Goal: Task Accomplishment & Management: Use online tool/utility

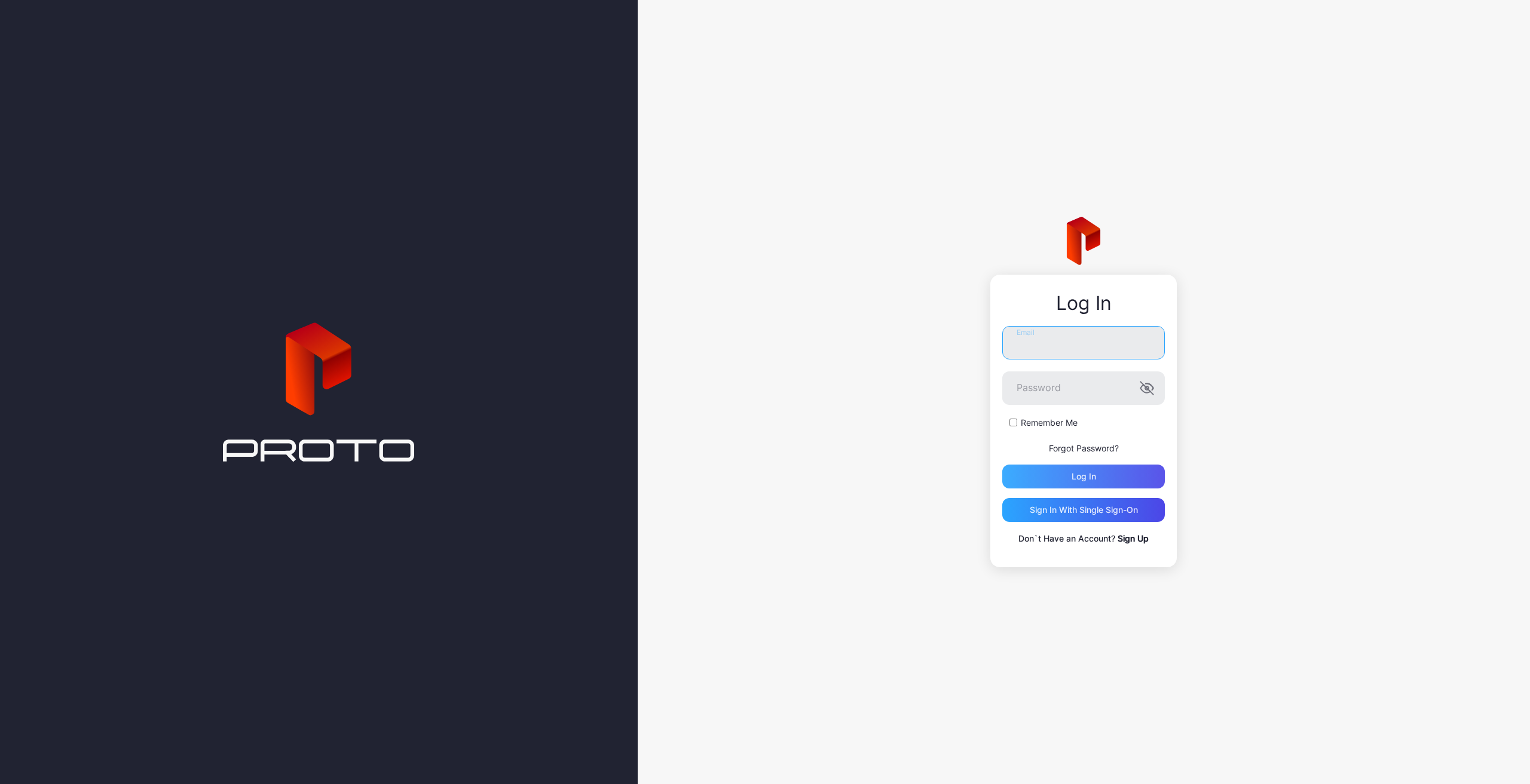
type input "**********"
click at [1089, 475] on div "Log in" at bounding box center [1084, 477] width 25 height 9
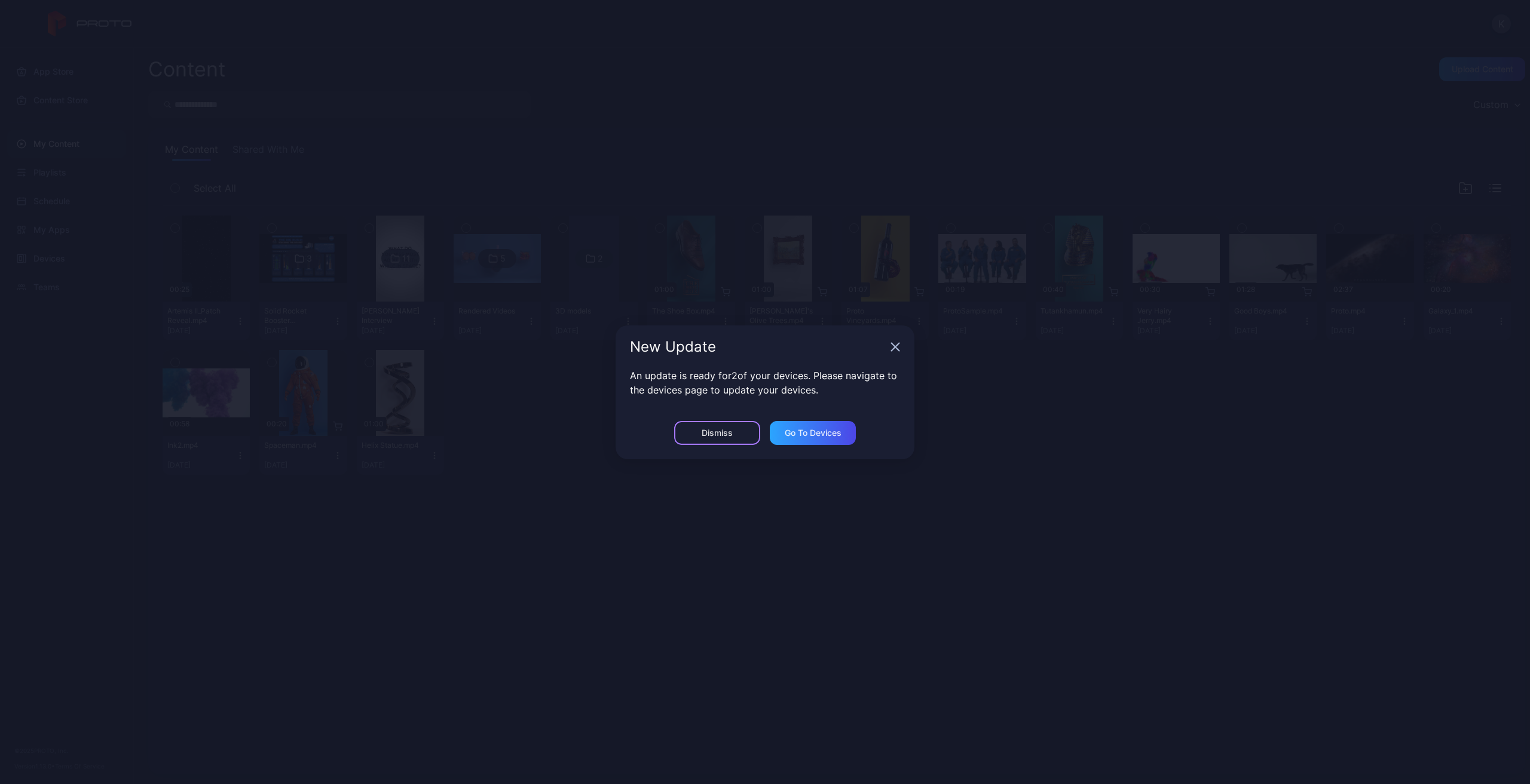
click at [738, 429] on div "Dismiss" at bounding box center [716, 433] width 86 height 24
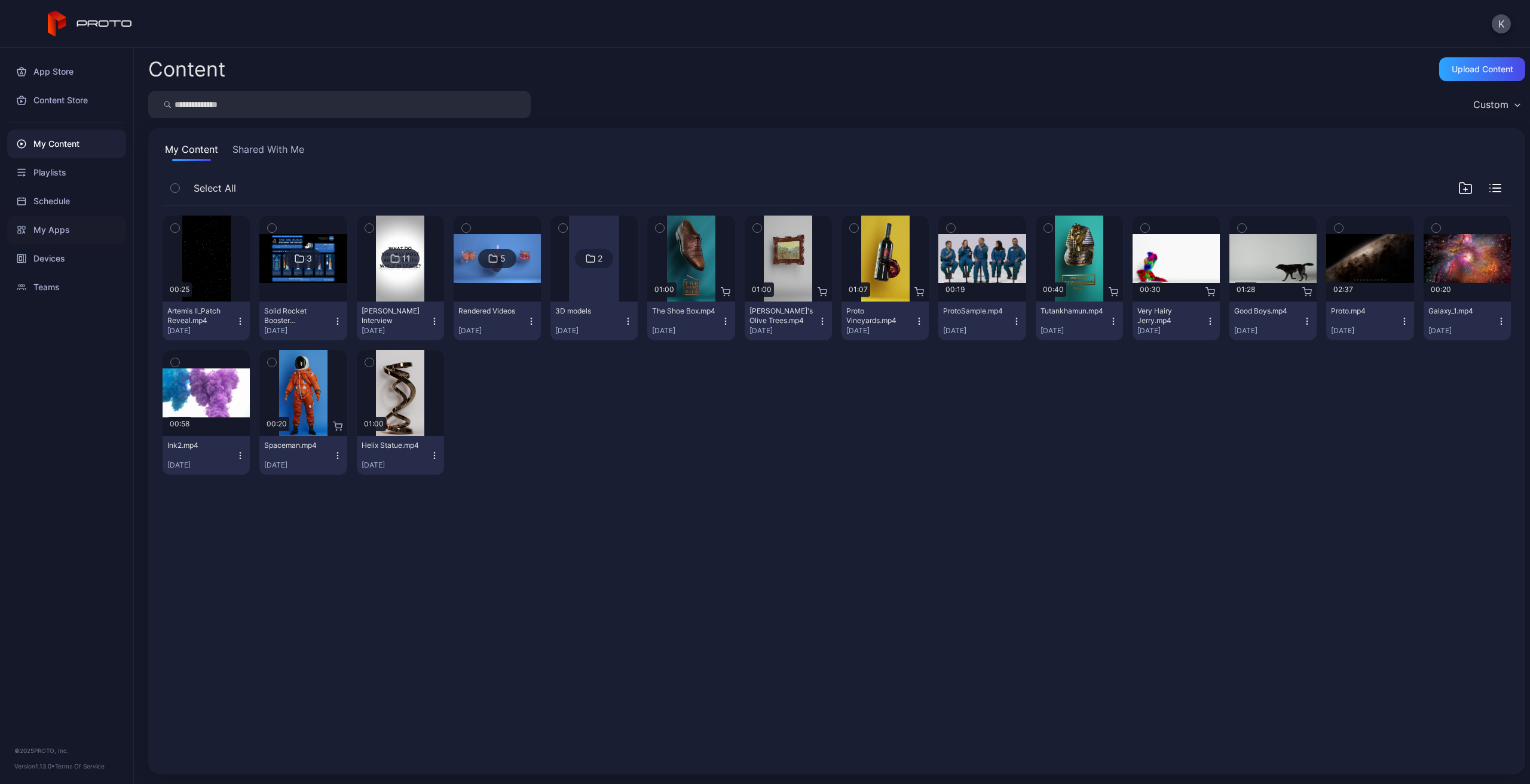
click at [73, 232] on div "My Apps" at bounding box center [66, 229] width 119 height 29
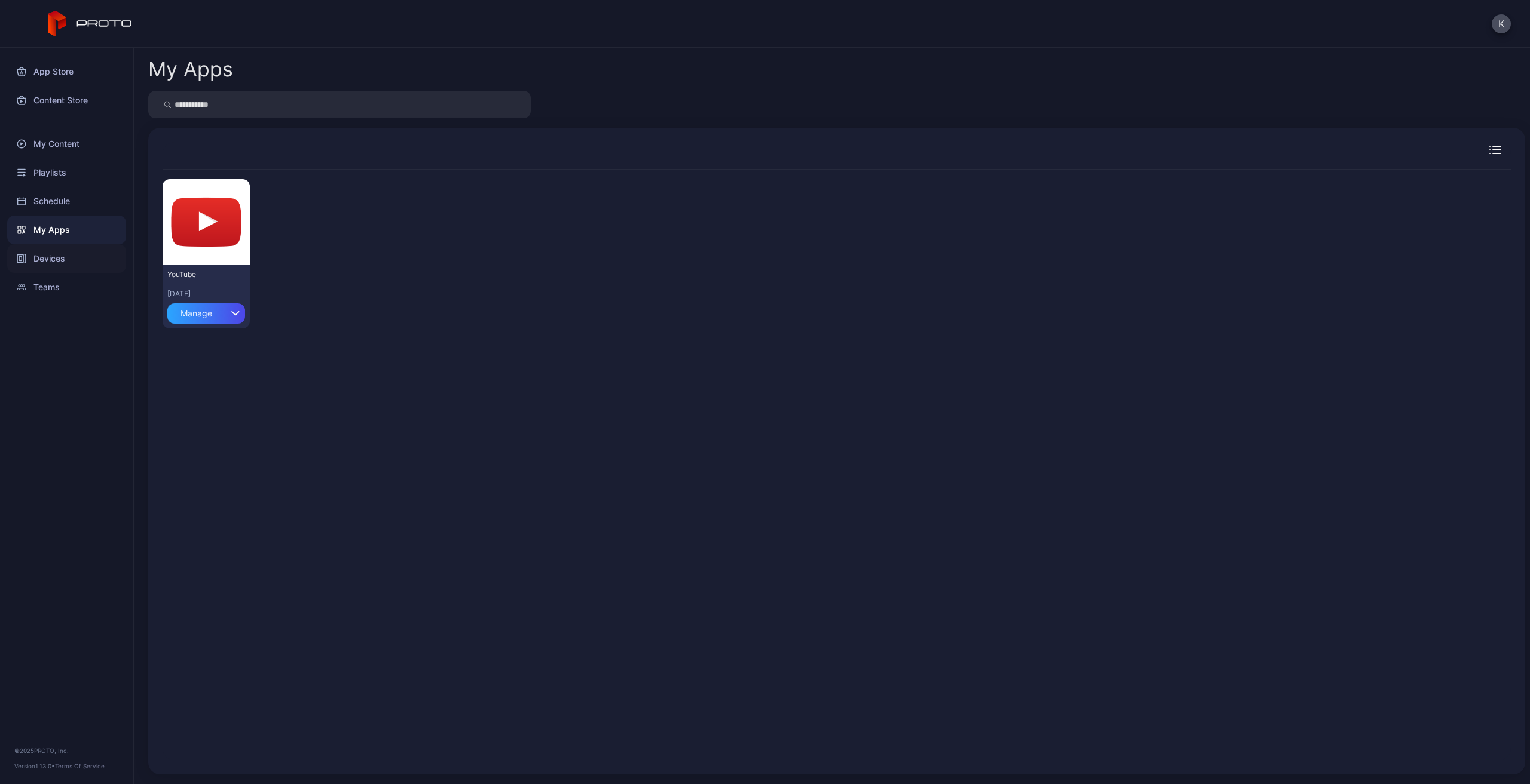
click at [64, 255] on div "Devices" at bounding box center [66, 258] width 119 height 29
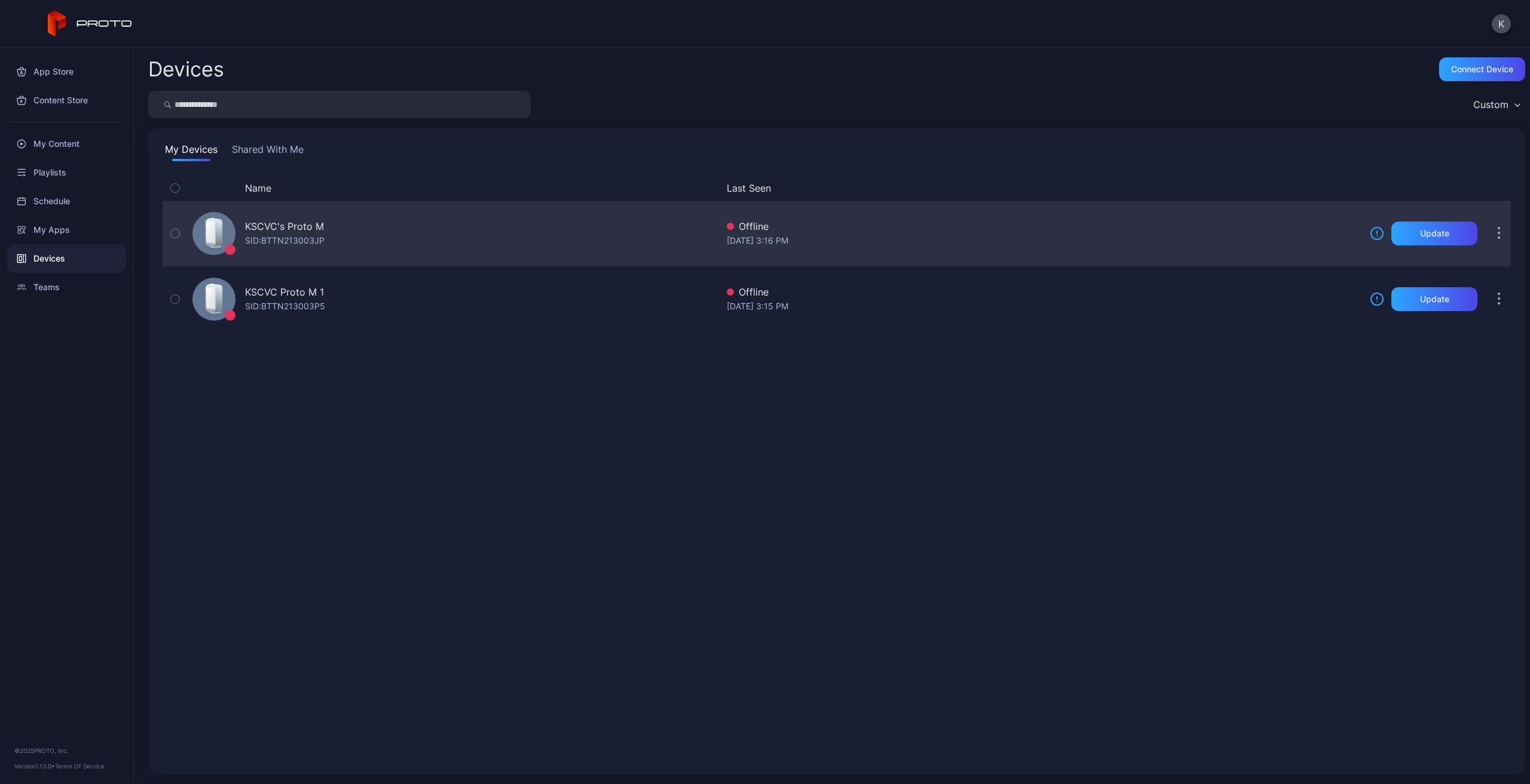
click at [1492, 241] on button "button" at bounding box center [1499, 234] width 24 height 24
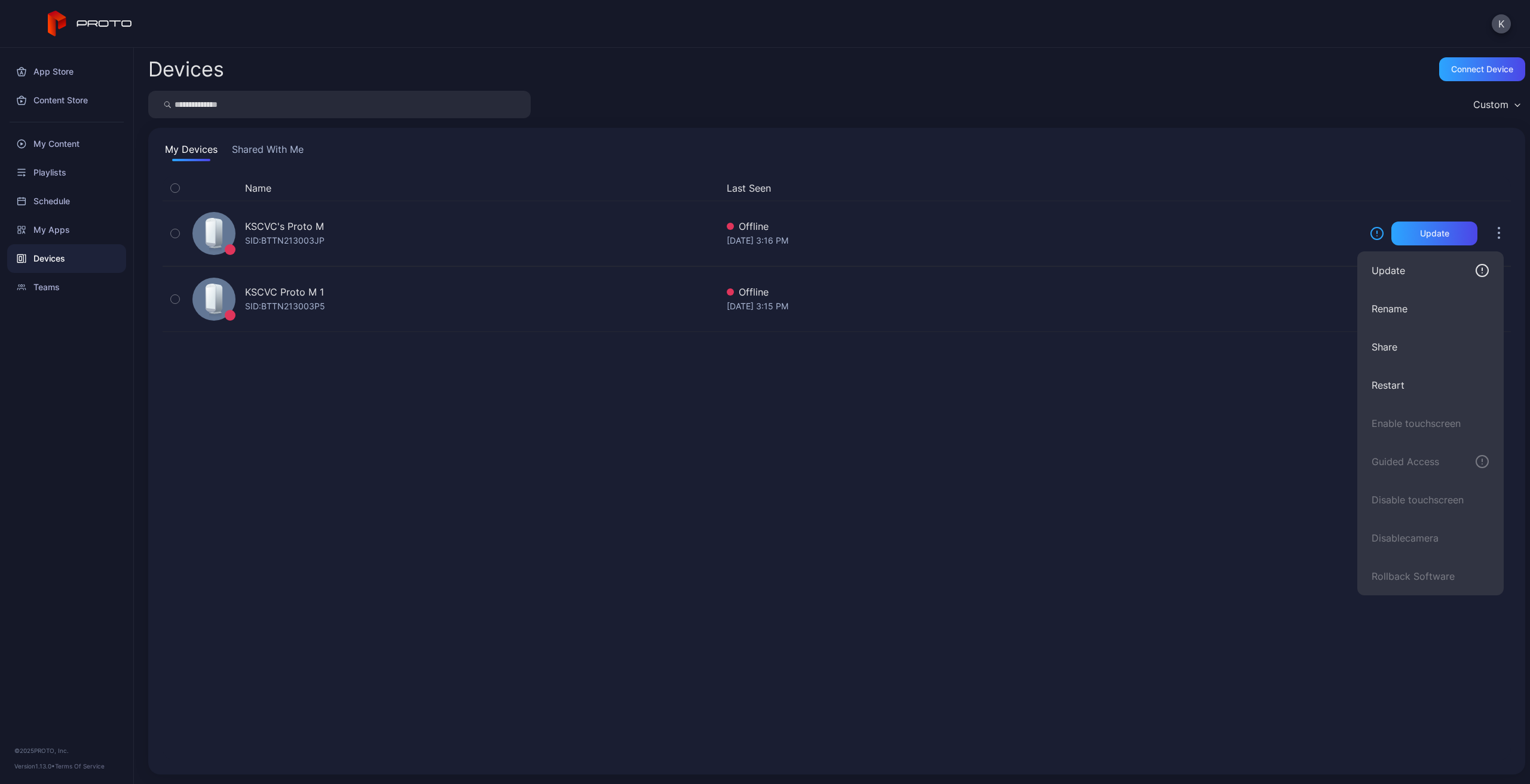
click at [1244, 440] on div "Name Last Seen KSCVC's Proto M SID: BTTN213003JP Offline [DATE] 3:16 PM Update …" at bounding box center [837, 467] width 1348 height 584
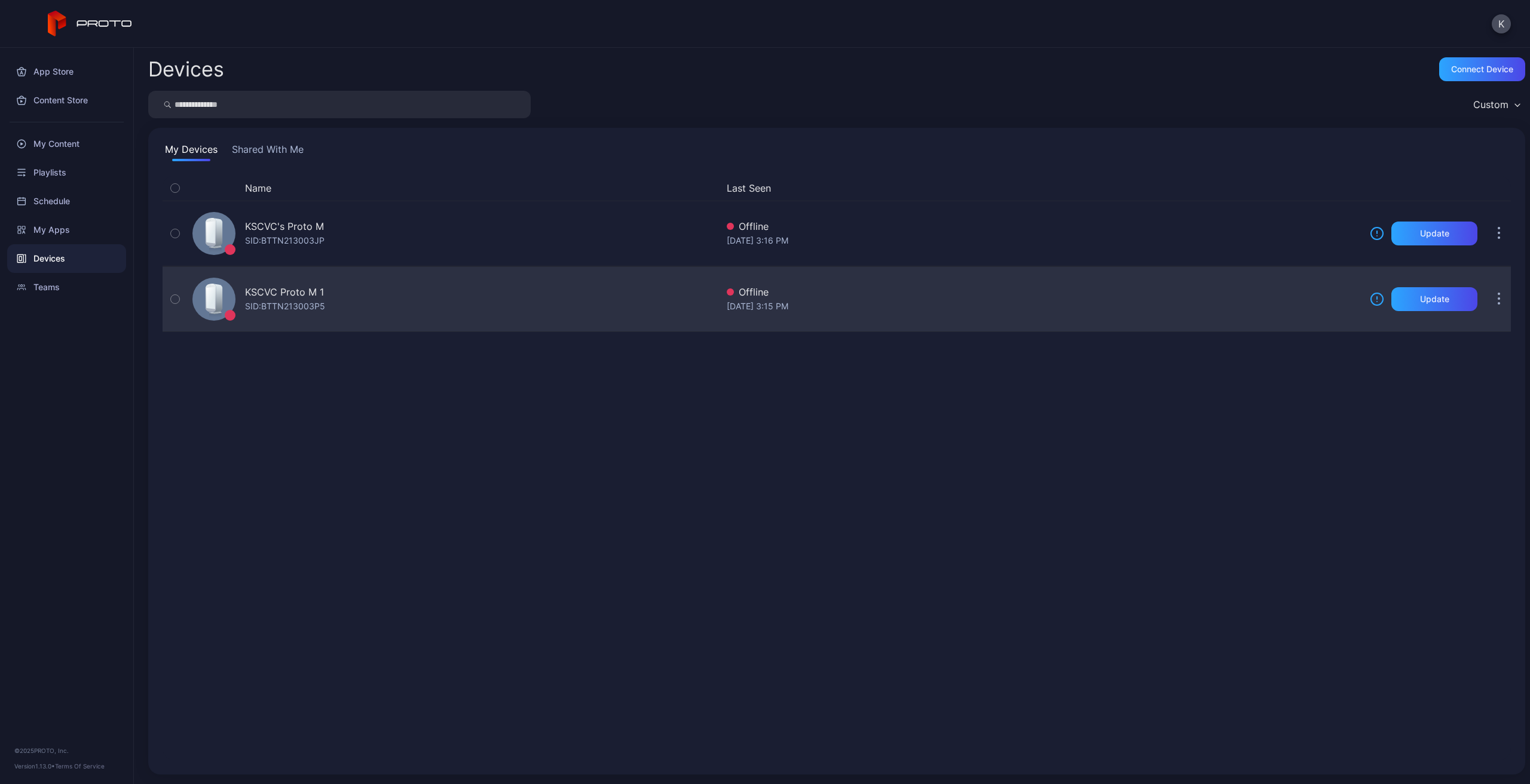
click at [1487, 309] on button "button" at bounding box center [1499, 299] width 24 height 24
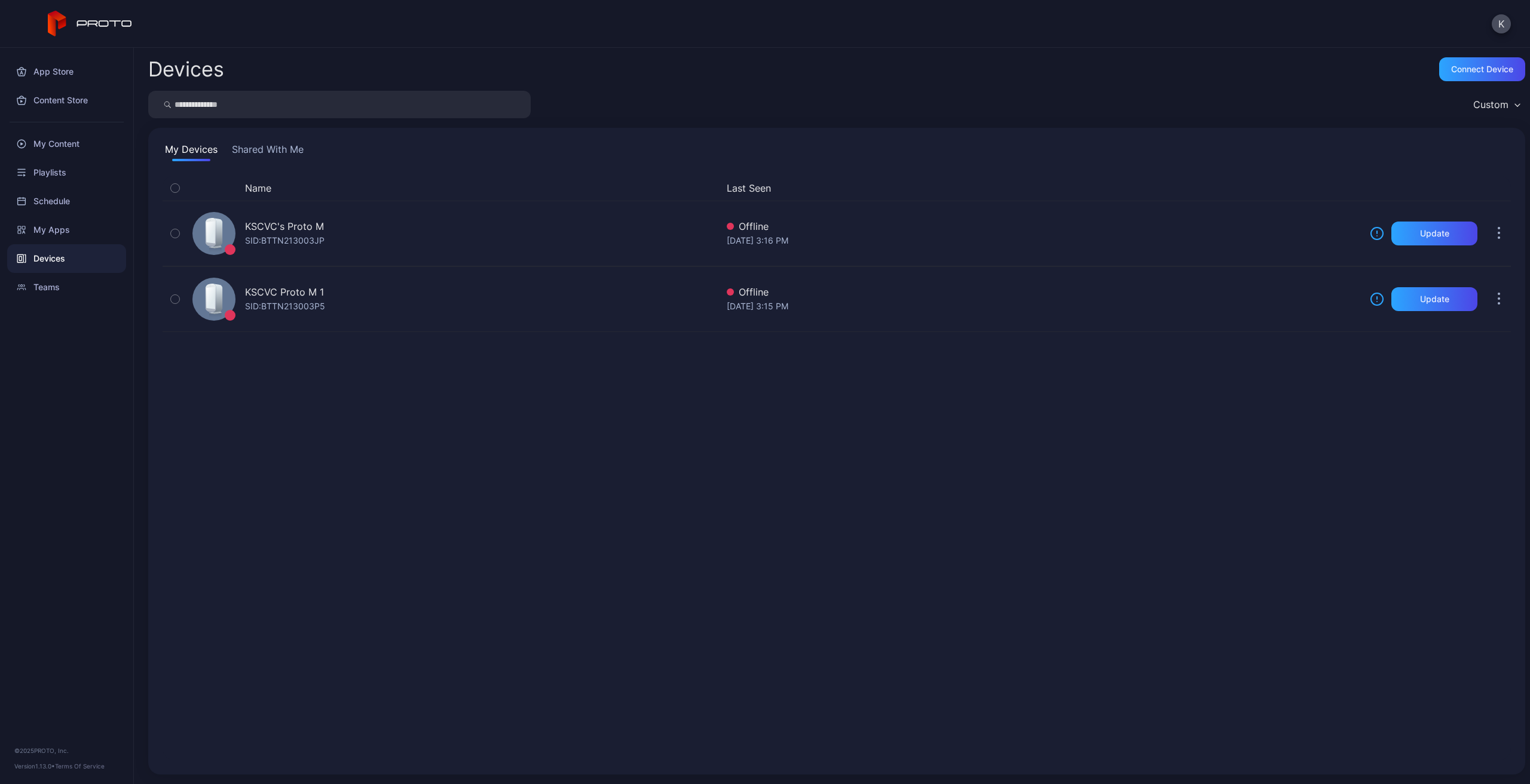
click at [997, 410] on div "Name Last Seen KSCVC's Proto M SID: BTTN213003JP Offline [DATE] 3:16 PM Update …" at bounding box center [837, 467] width 1348 height 584
click at [71, 227] on div "My Apps" at bounding box center [66, 229] width 119 height 29
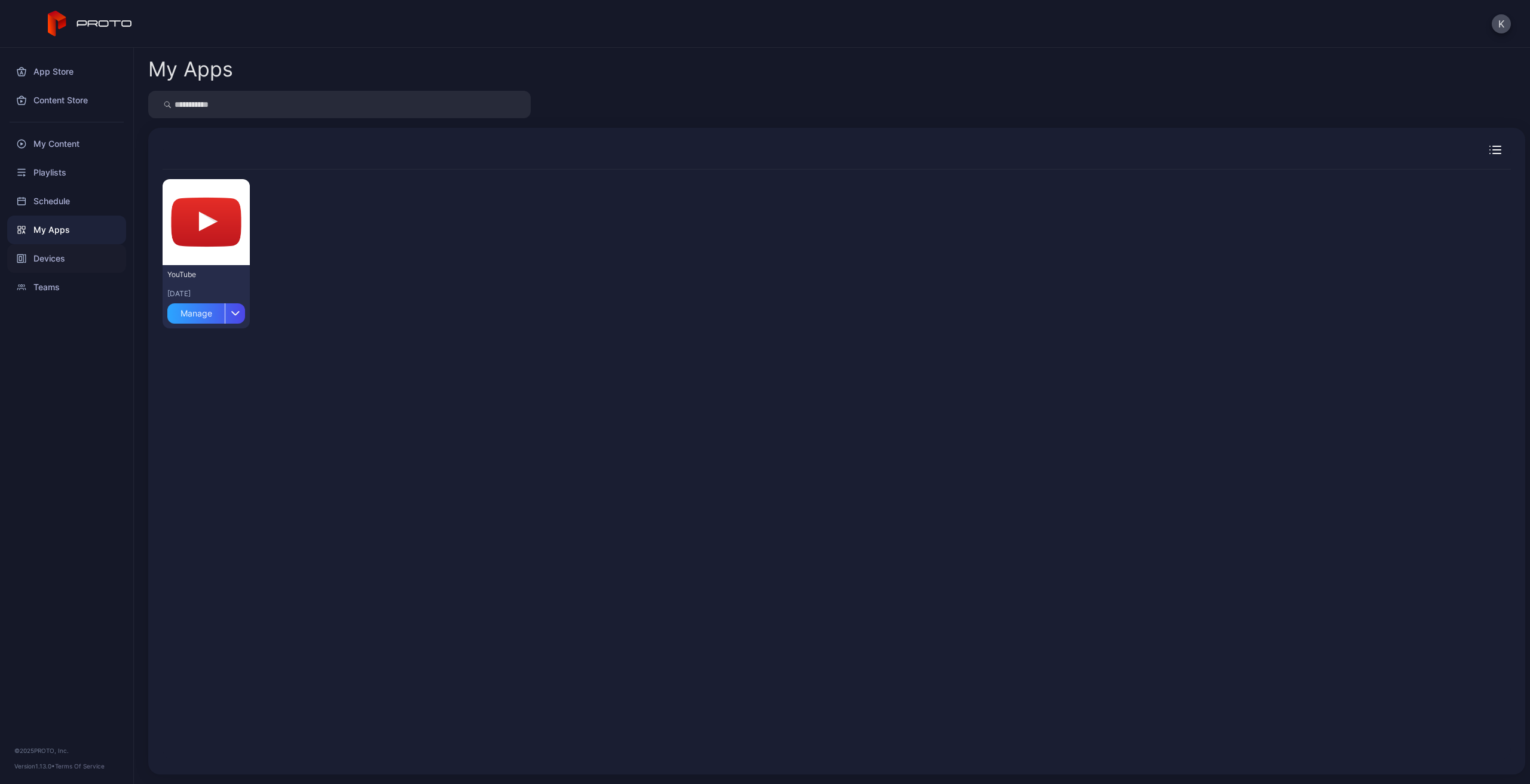
click at [78, 258] on div "Devices" at bounding box center [66, 258] width 119 height 29
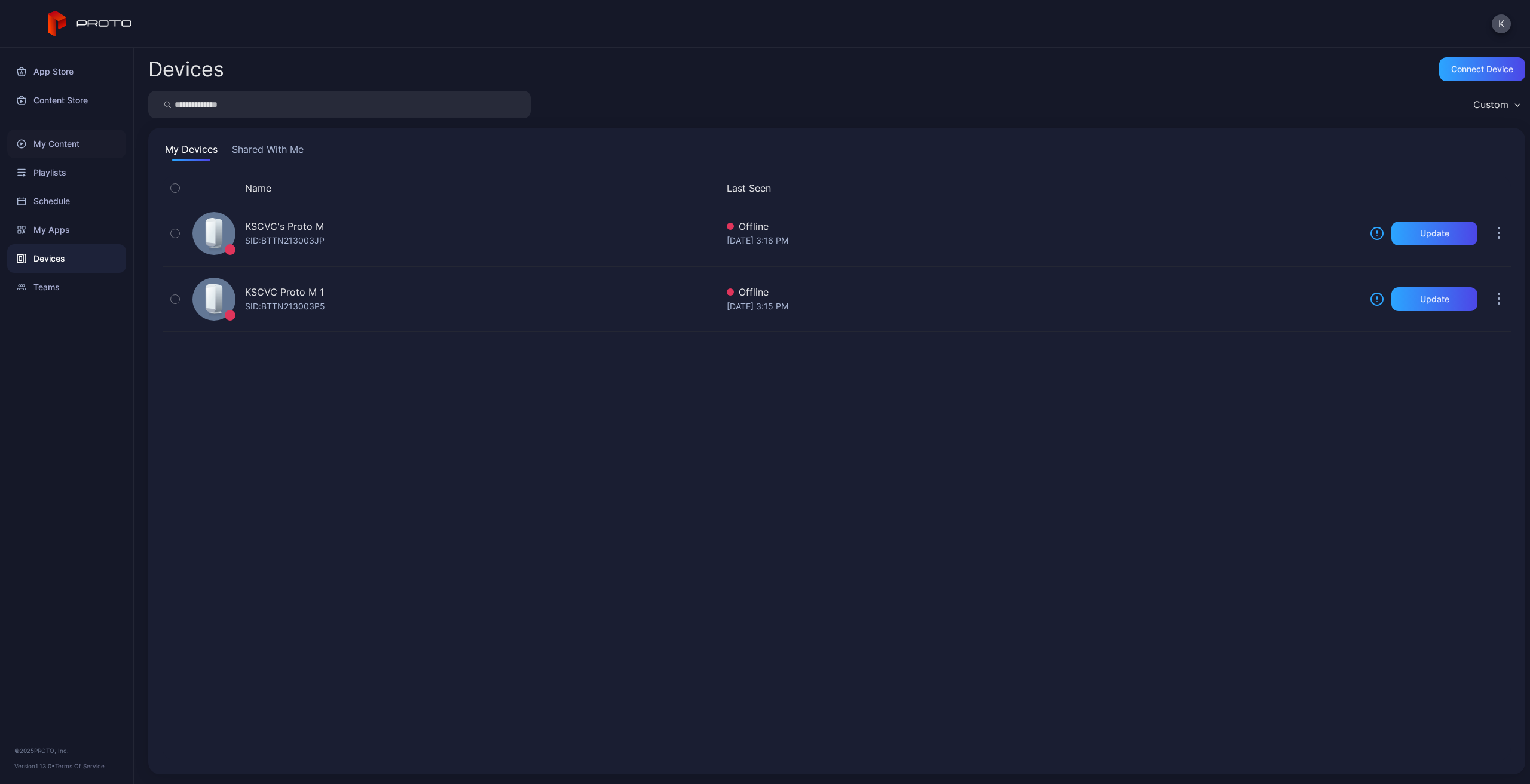
click at [65, 145] on div "My Content" at bounding box center [66, 144] width 119 height 29
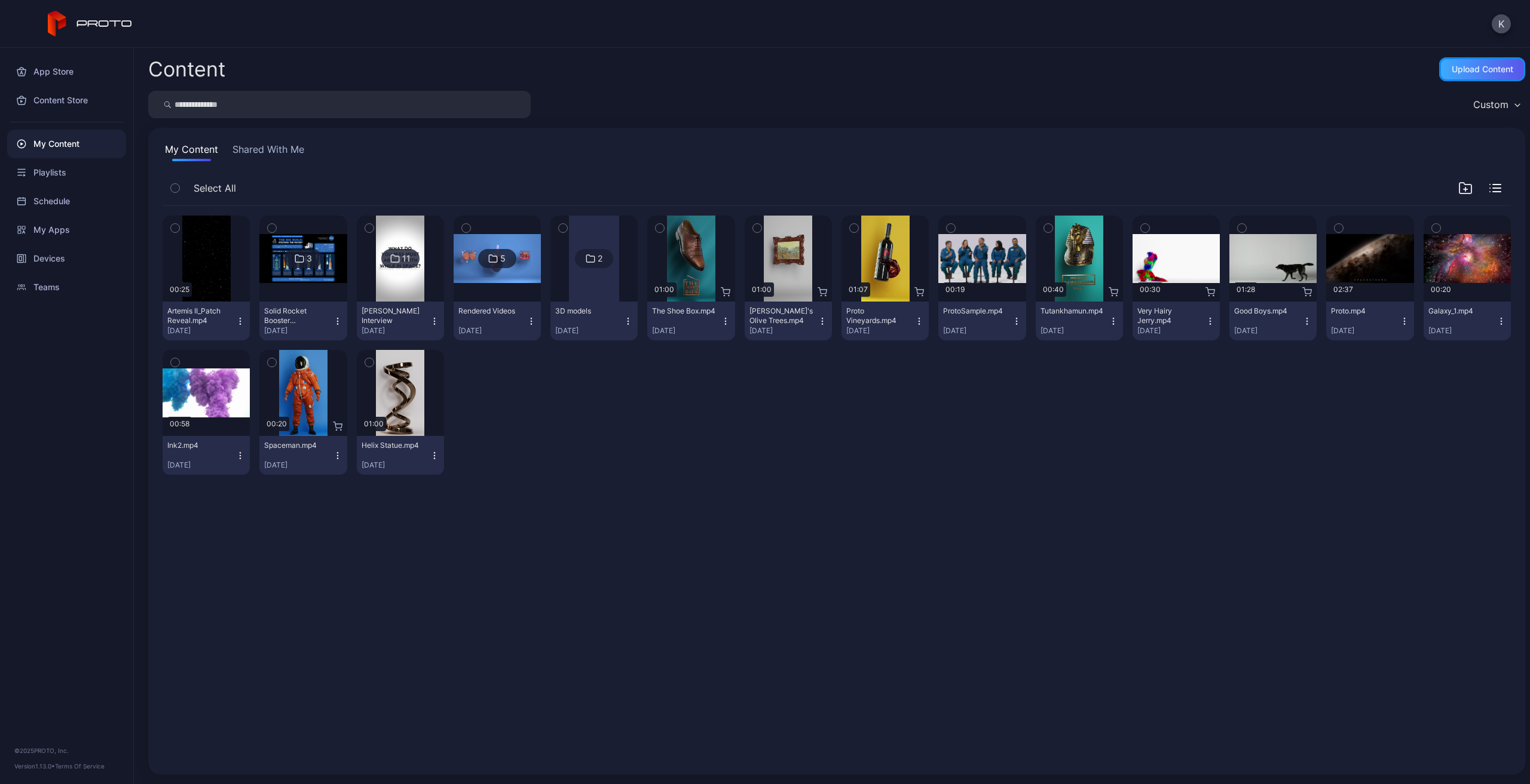
click at [1494, 69] on div "Upload Content" at bounding box center [1482, 69] width 62 height 9
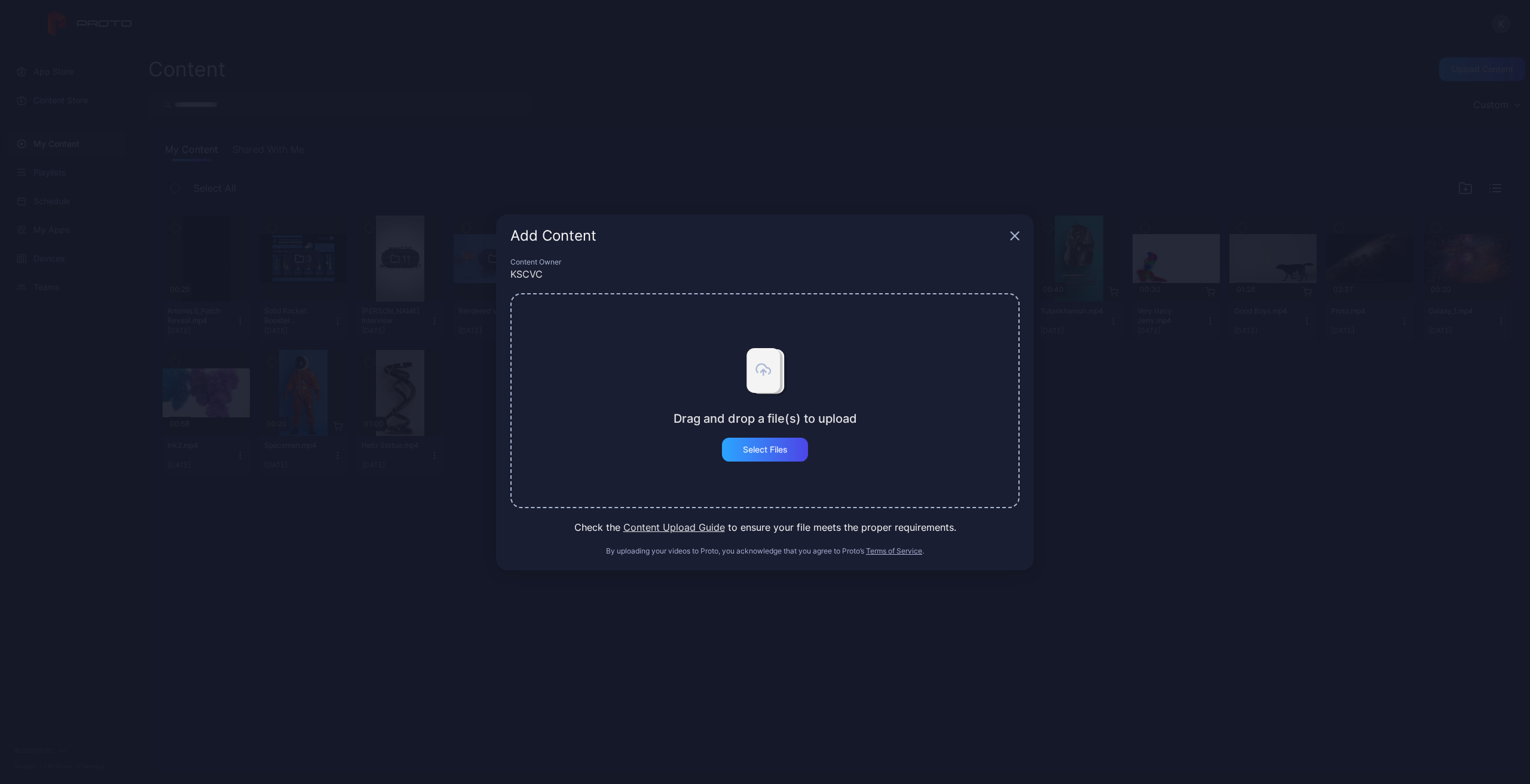
click at [1014, 233] on icon "button" at bounding box center [1014, 236] width 9 height 9
